Goal: Communication & Community: Answer question/provide support

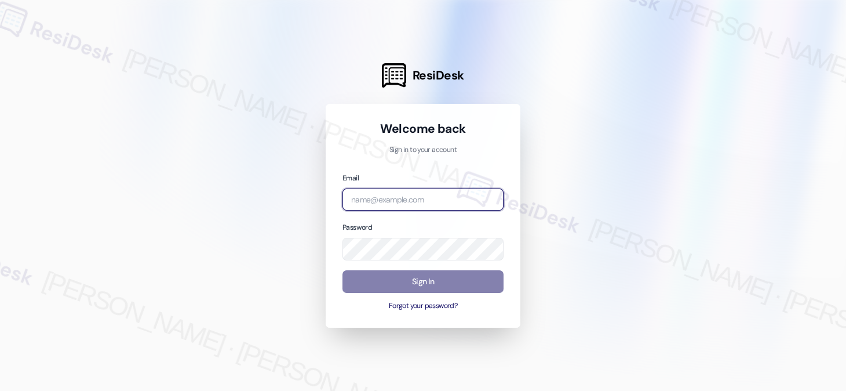
click at [450, 200] on input "email" at bounding box center [422, 199] width 161 height 23
type input "automated-surveys-kcb_aperto-[PERSON_NAME].[PERSON_NAME]@kcb_[DOMAIN_NAME]"
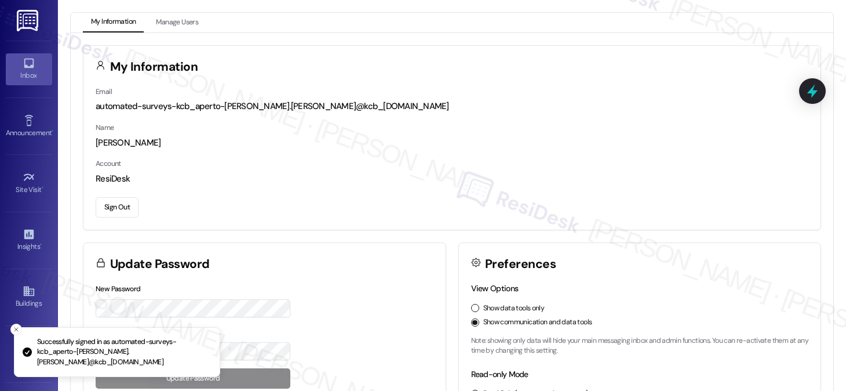
click at [35, 61] on link "Inbox" at bounding box center [29, 68] width 46 height 31
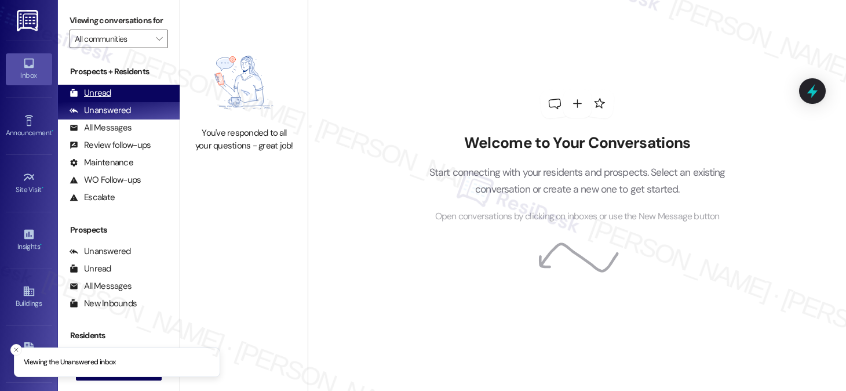
click at [90, 99] on div "Unread" at bounding box center [91, 93] width 42 height 12
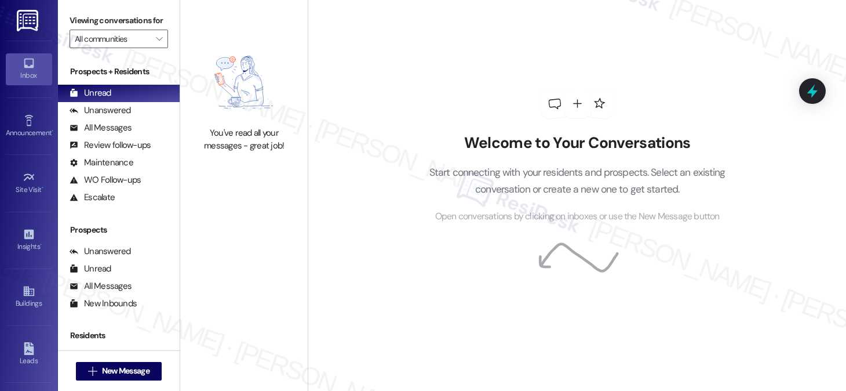
click at [76, 16] on label "Viewing conversations for" at bounding box center [119, 21] width 99 height 18
click at [81, 17] on label "Viewing conversations for" at bounding box center [119, 21] width 99 height 18
